Goal: Submit feedback/report problem

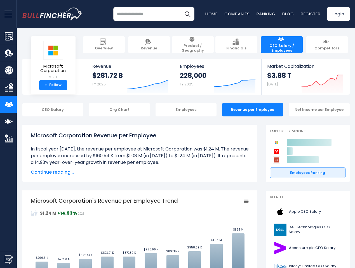
click at [8, 14] on span "open menu" at bounding box center [8, 14] width 8 height 1
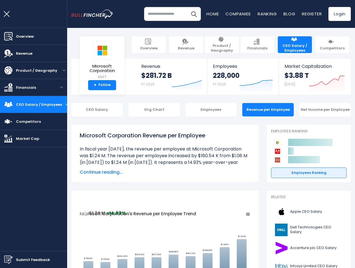
click at [8, 260] on img "Submit Feedback" at bounding box center [8, 260] width 8 height 8
click at [143, 82] on h3 "Submit feedback to Bullfincher" at bounding box center [178, 83] width 112 height 10
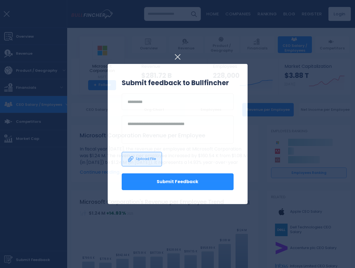
click at [230, 82] on h3 "Submit feedback to Bullfincher" at bounding box center [178, 83] width 112 height 10
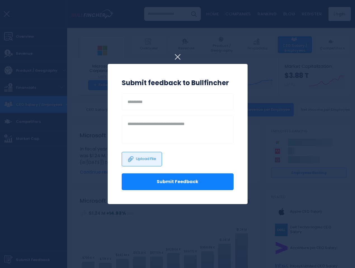
click at [318, 82] on div at bounding box center [177, 134] width 355 height 268
click at [49, 110] on div at bounding box center [177, 134] width 355 height 268
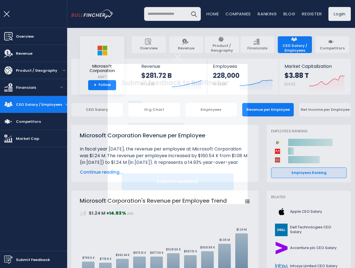
click at [115, 110] on div "CEO Salary" at bounding box center [96, 109] width 51 height 13
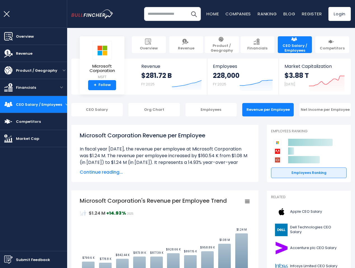
click at [182, 110] on div "CEO Salary Org Chart Employees Revenue per Employee Net Income per Employee" at bounding box center [210, 109] width 279 height 13
click at [248, 110] on div "Revenue per Employee" at bounding box center [267, 109] width 51 height 13
click at [315, 110] on div "Net Income per Employee" at bounding box center [324, 109] width 51 height 13
